Goal: Information Seeking & Learning: Learn about a topic

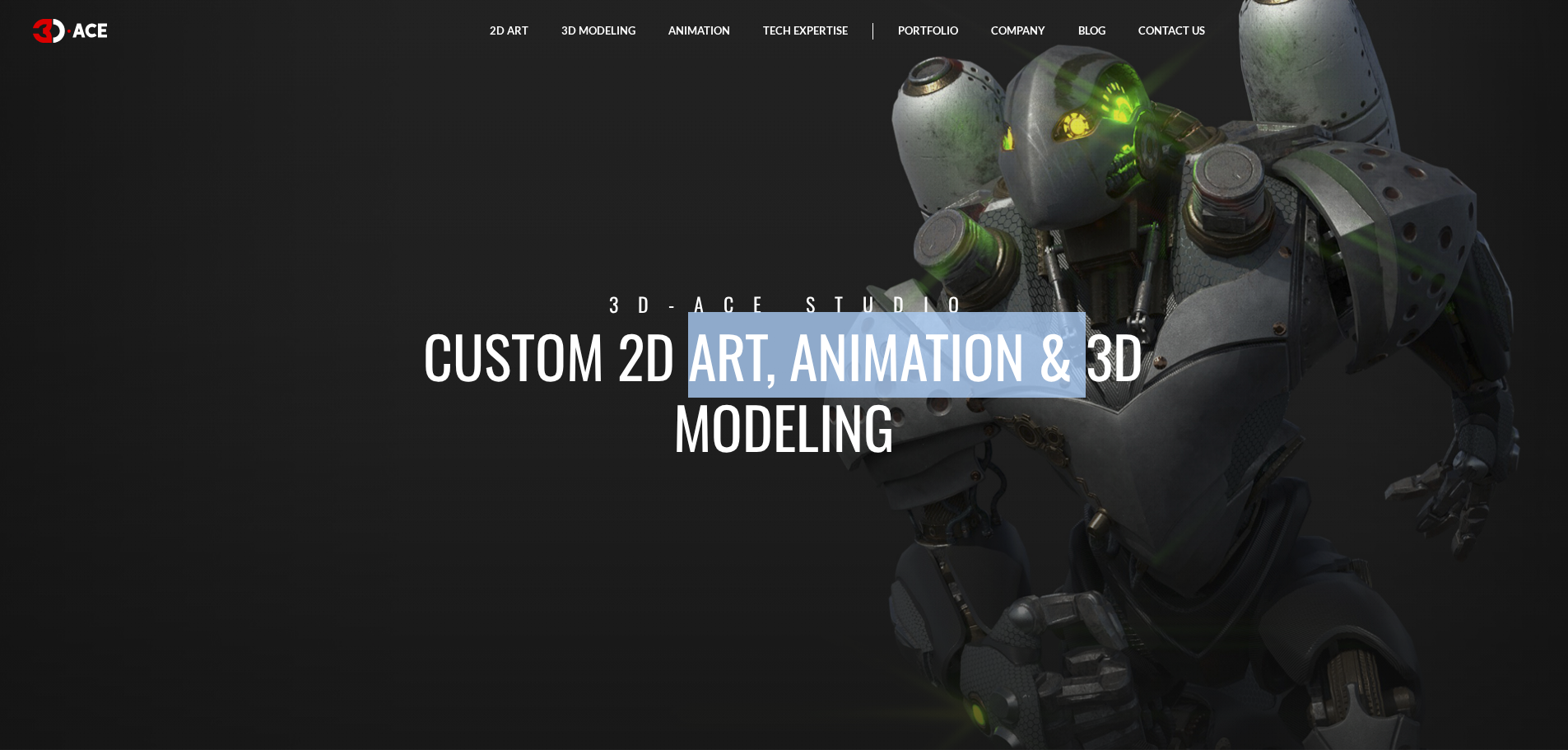
drag, startPoint x: 619, startPoint y: 353, endPoint x: 1022, endPoint y: 369, distance: 403.3
click at [1022, 369] on h1 "Custom 2D art, animation & 3D modeling" at bounding box center [784, 390] width 913 height 141
click at [1032, 369] on h1 "Custom 2D art, animation & 3D modeling" at bounding box center [784, 390] width 913 height 141
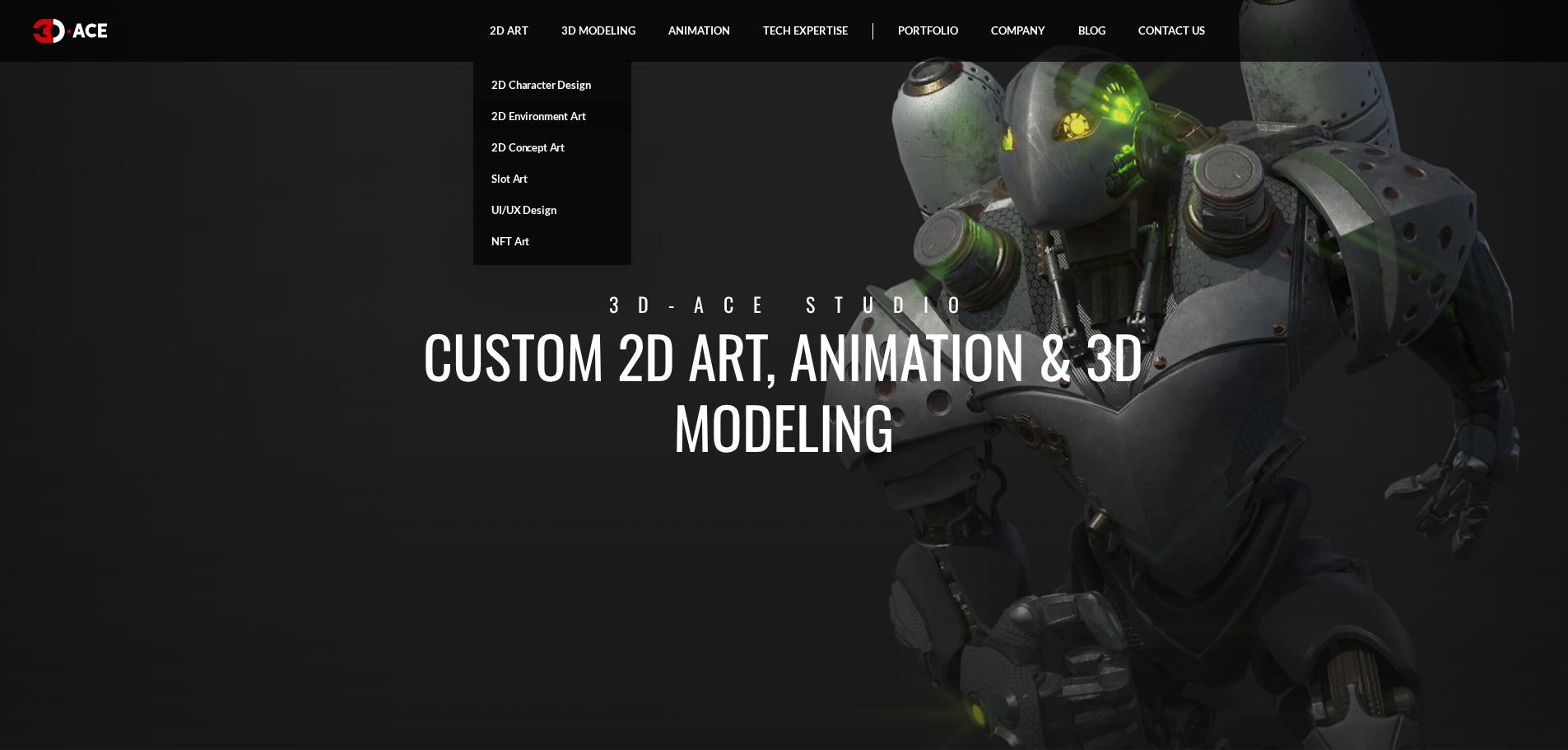
click at [557, 116] on link "2D Environment Art" at bounding box center [552, 116] width 158 height 31
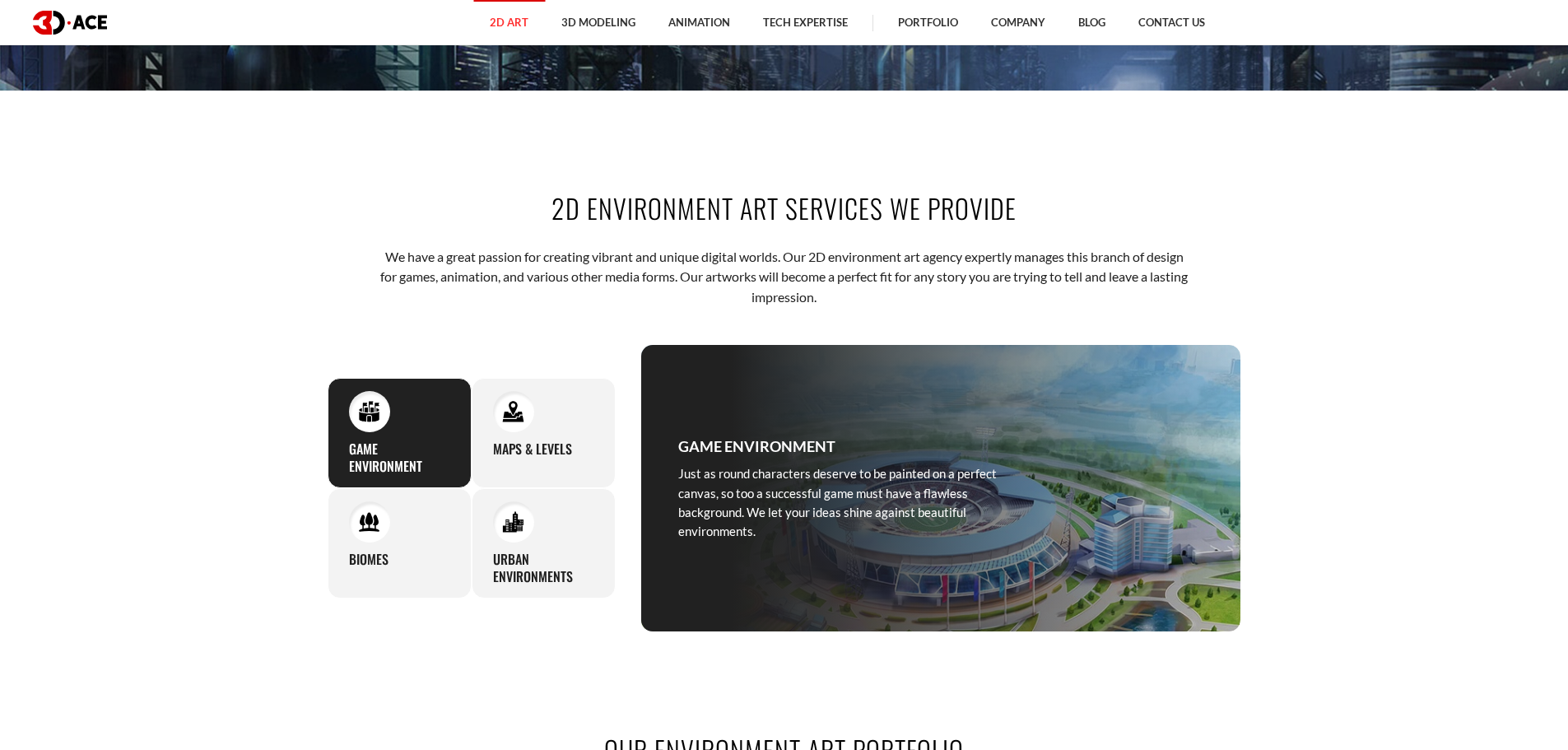
scroll to position [658, 0]
